Goal: Find specific page/section: Find specific page/section

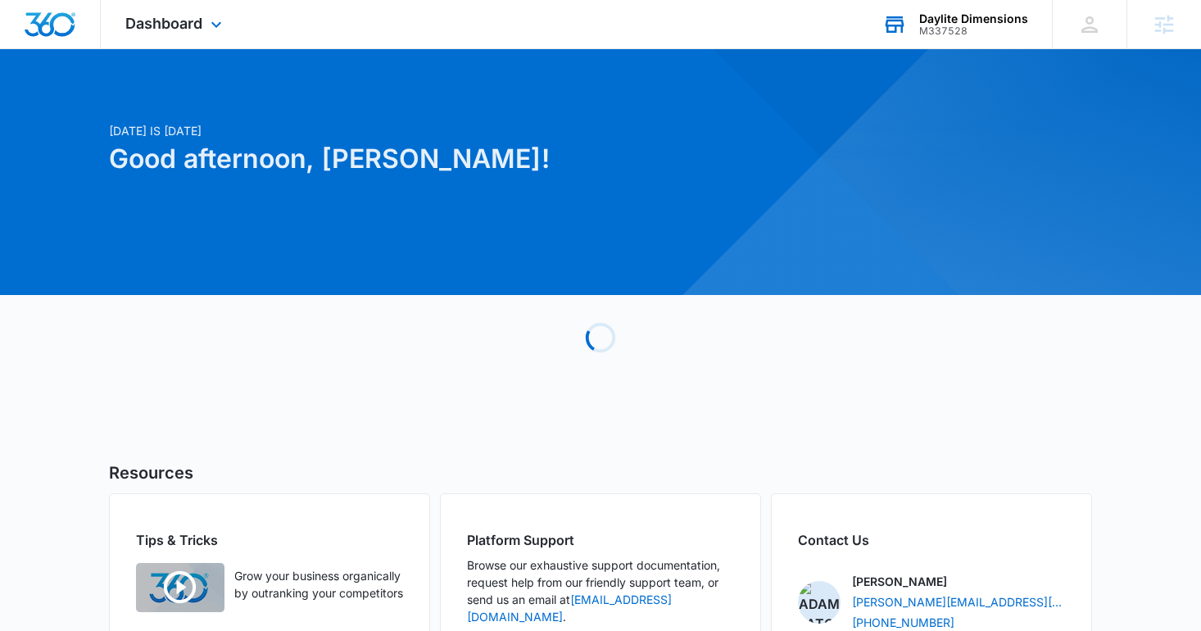
click at [907, 31] on icon at bounding box center [894, 24] width 25 height 25
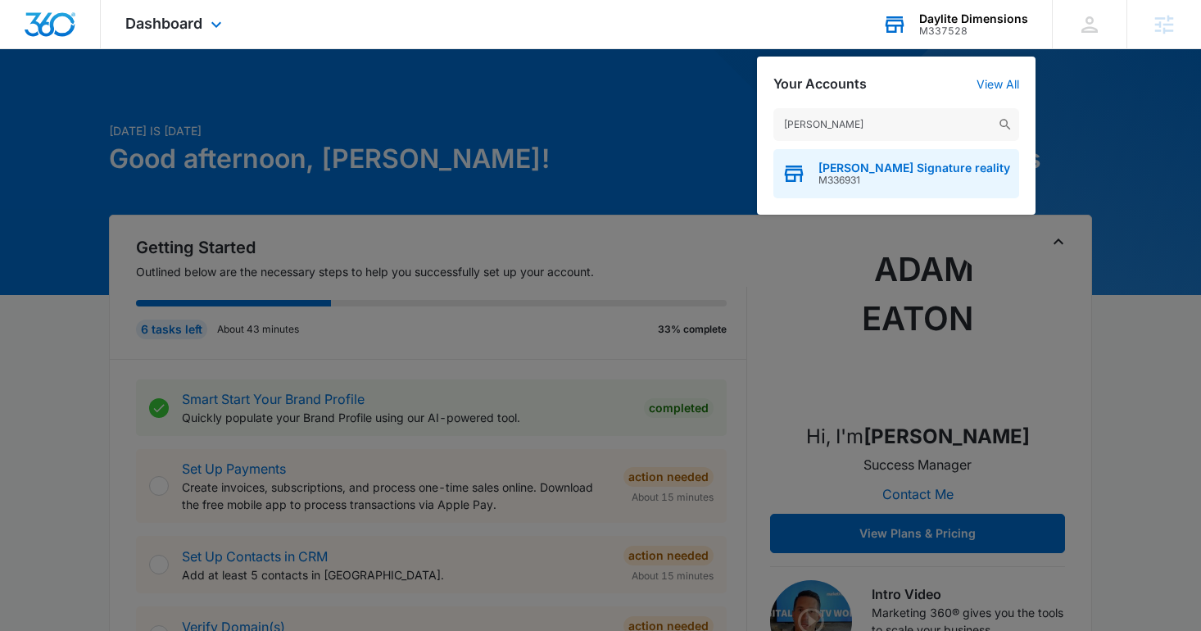
type input "anderson-smith"
click at [890, 178] on span "M336931" at bounding box center [915, 180] width 192 height 11
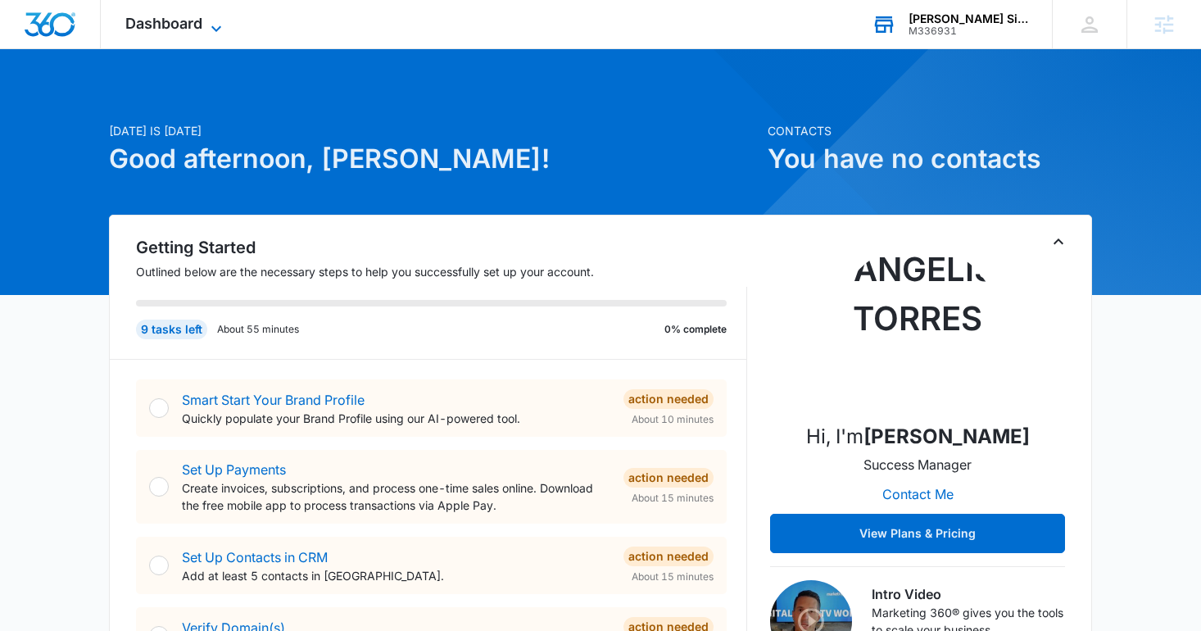
click at [174, 22] on span "Dashboard" at bounding box center [163, 23] width 77 height 17
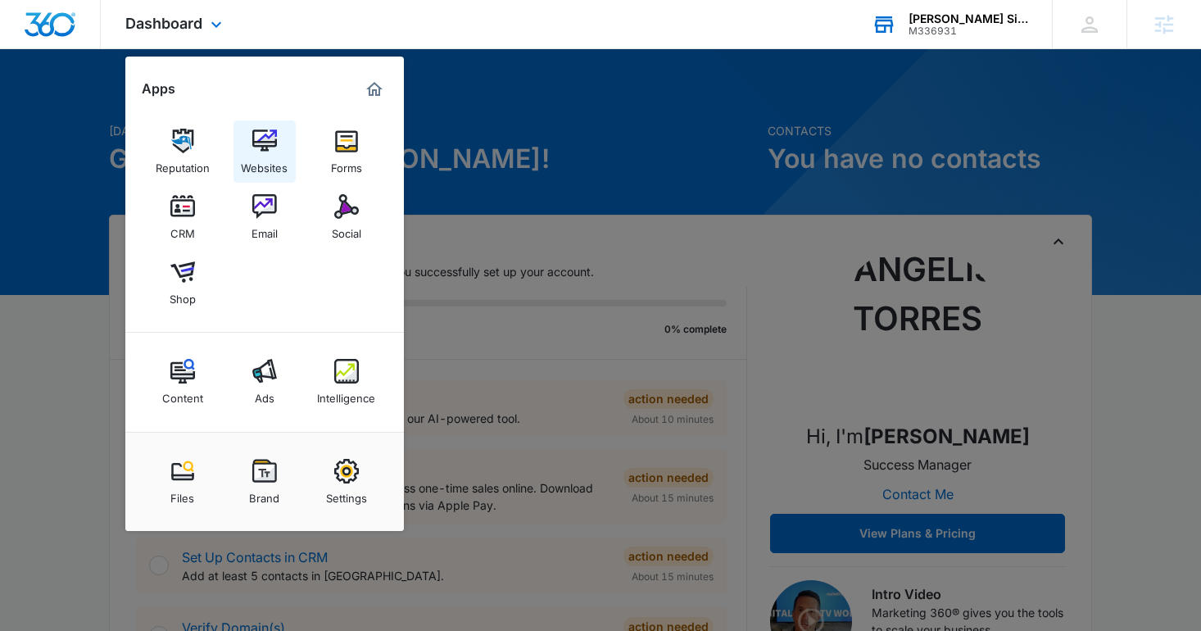
click at [255, 153] on div "Websites" at bounding box center [264, 163] width 47 height 21
